Goal: Task Accomplishment & Management: Complete application form

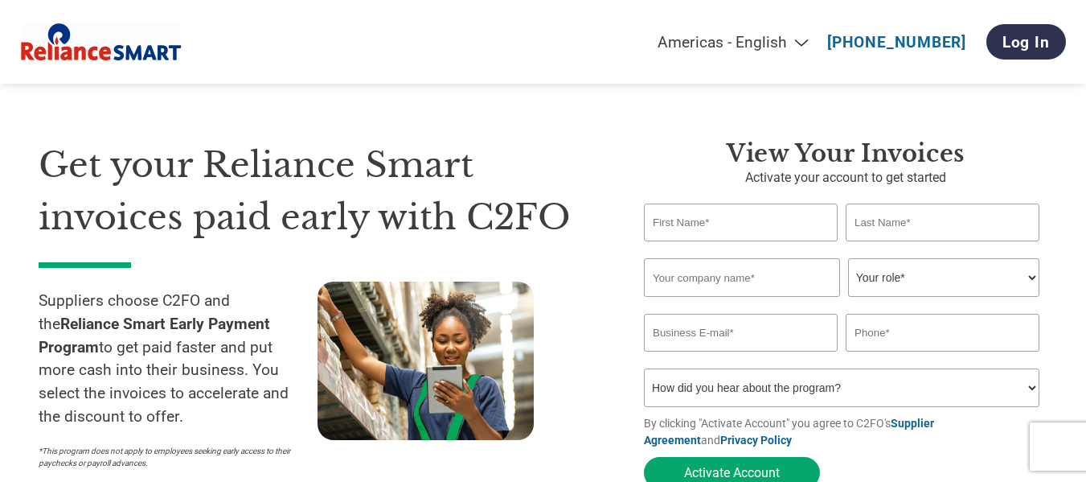
scroll to position [16, 0]
click at [704, 221] on input "text" at bounding box center [741, 222] width 194 height 38
type input "[PERSON_NAME]"
type input "[DEMOGRAPHIC_DATA]"
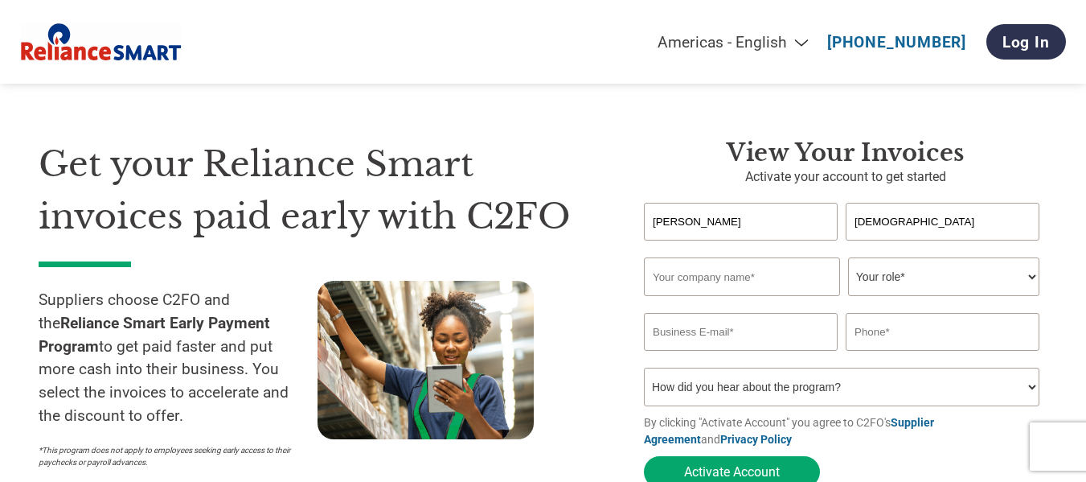
click at [766, 288] on input "text" at bounding box center [742, 276] width 196 height 39
type input "Wildcraft India Limited"
click at [964, 284] on select "Your role* CFO Controller Credit Manager Finance Director Treasurer CEO Preside…" at bounding box center [943, 276] width 191 height 39
select select "ACCOUNTS_RECEIVABLE"
click at [848, 259] on select "Your role* CFO Controller Credit Manager Finance Director Treasurer CEO Preside…" at bounding box center [943, 276] width 191 height 39
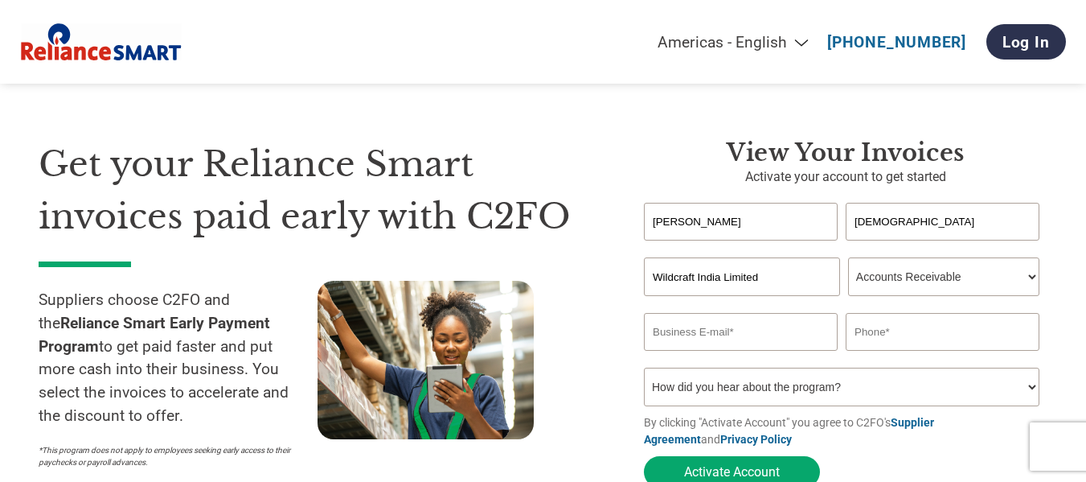
click at [737, 345] on input "email" at bounding box center [741, 332] width 194 height 38
click at [724, 331] on input "[PERSON_NAME].jain" at bounding box center [741, 332] width 194 height 38
type input "[PERSON_NAME][EMAIL_ADDRESS][DOMAIN_NAME]"
type input "9312580416"
click at [1034, 386] on select "How did you hear about the program? Received a letter Email Social Media Online…" at bounding box center [842, 386] width 396 height 39
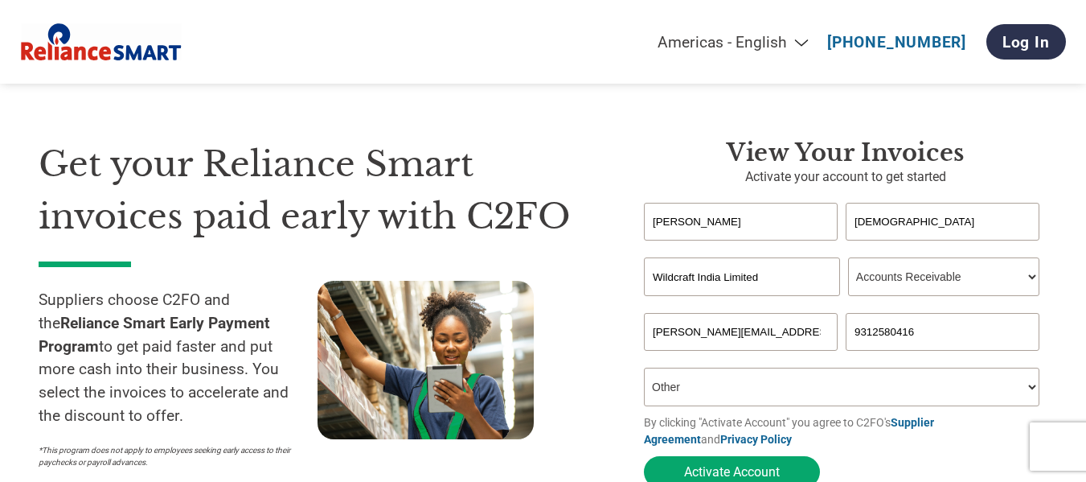
click at [644, 372] on select "How did you hear about the program? Received a letter Email Social Media Online…" at bounding box center [842, 386] width 396 height 39
click at [1032, 389] on select "How did you hear about the program? Received a letter Email Social Media Online…" at bounding box center [842, 386] width 396 height 39
select select "Email"
click at [644, 372] on select "How did you hear about the program? Received a letter Email Social Media Online…" at bounding box center [842, 386] width 396 height 39
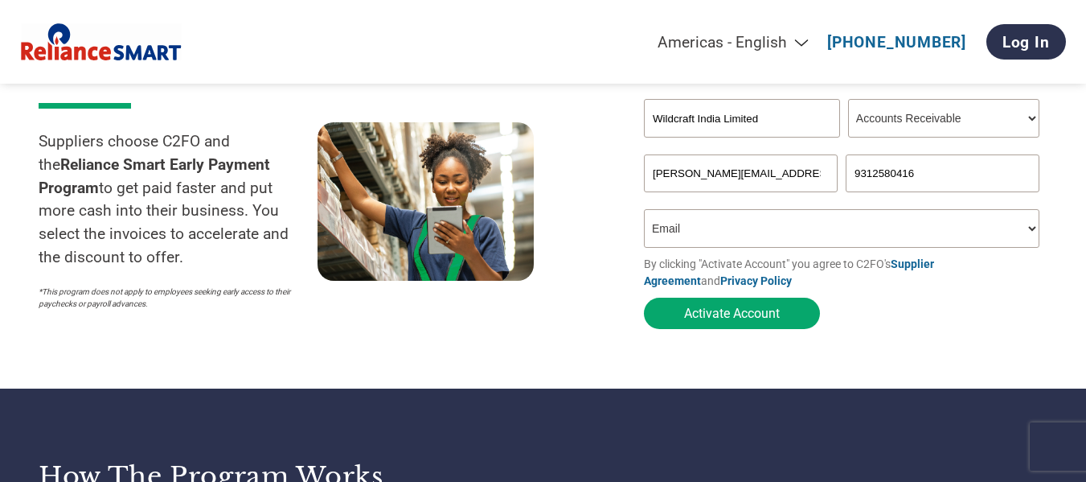
scroll to position [175, 0]
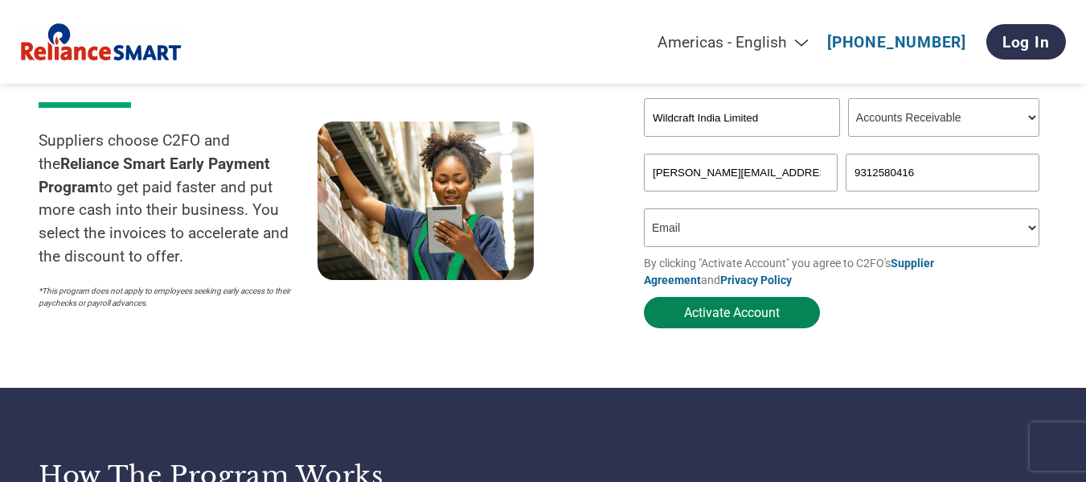
click at [772, 322] on button "Activate Account" at bounding box center [732, 312] width 176 height 31
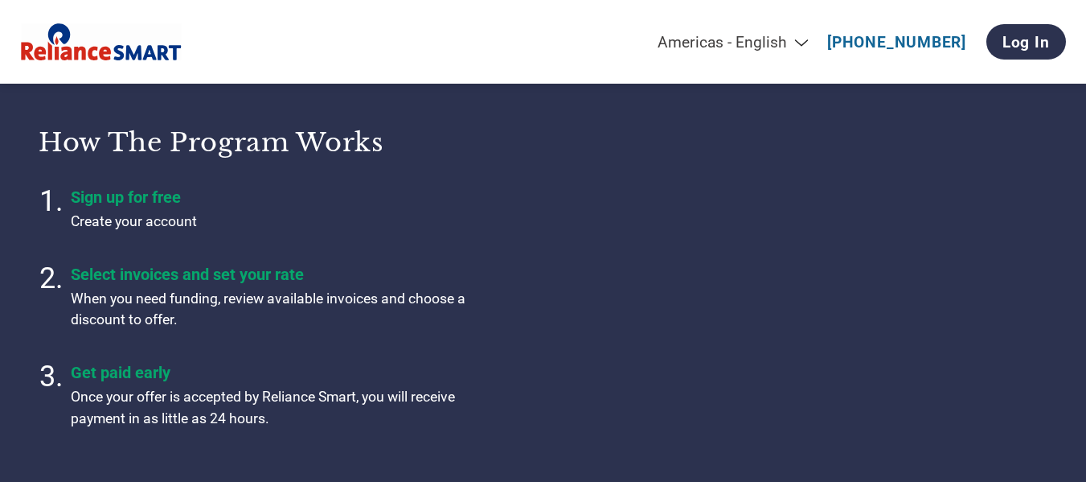
scroll to position [490, 0]
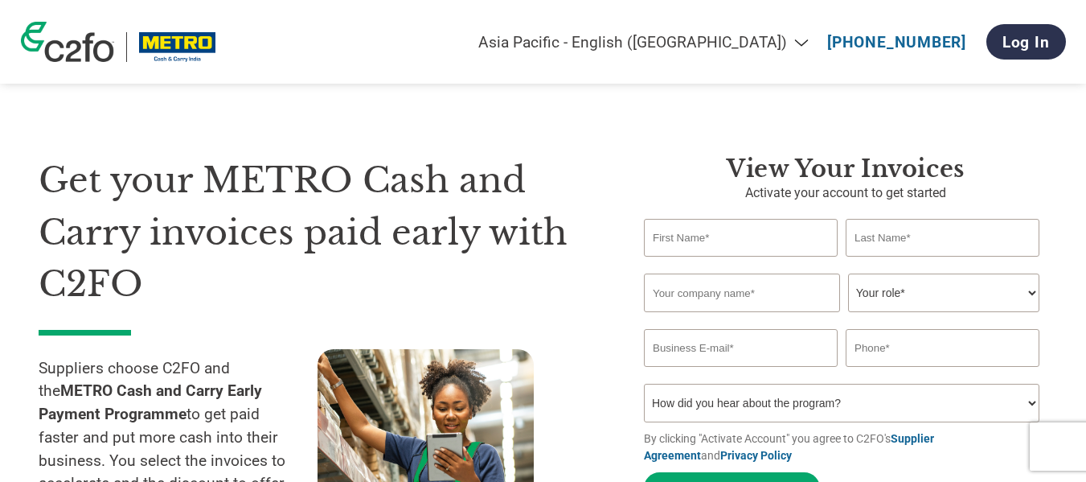
select select "en-IN"
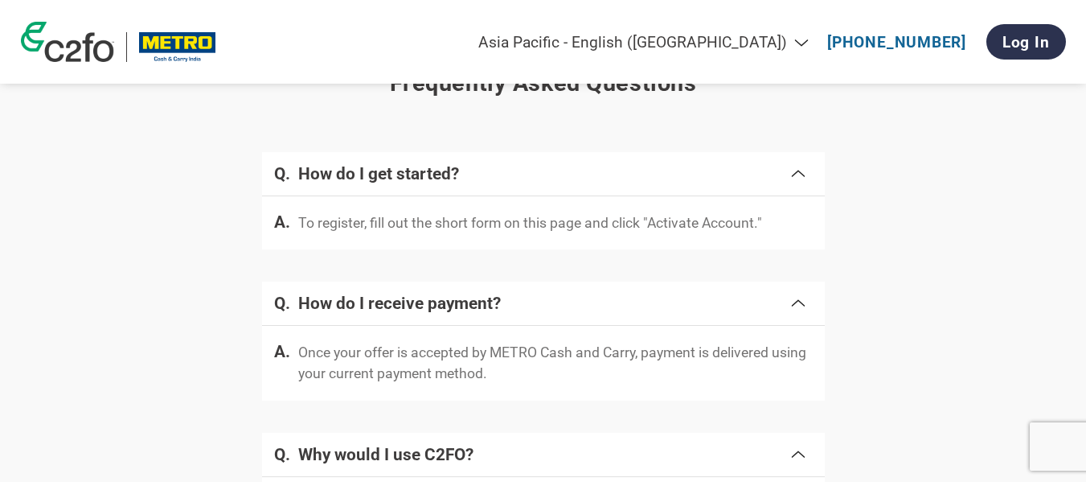
scroll to position [2917, 0]
